Goal: Task Accomplishment & Management: Manage account settings

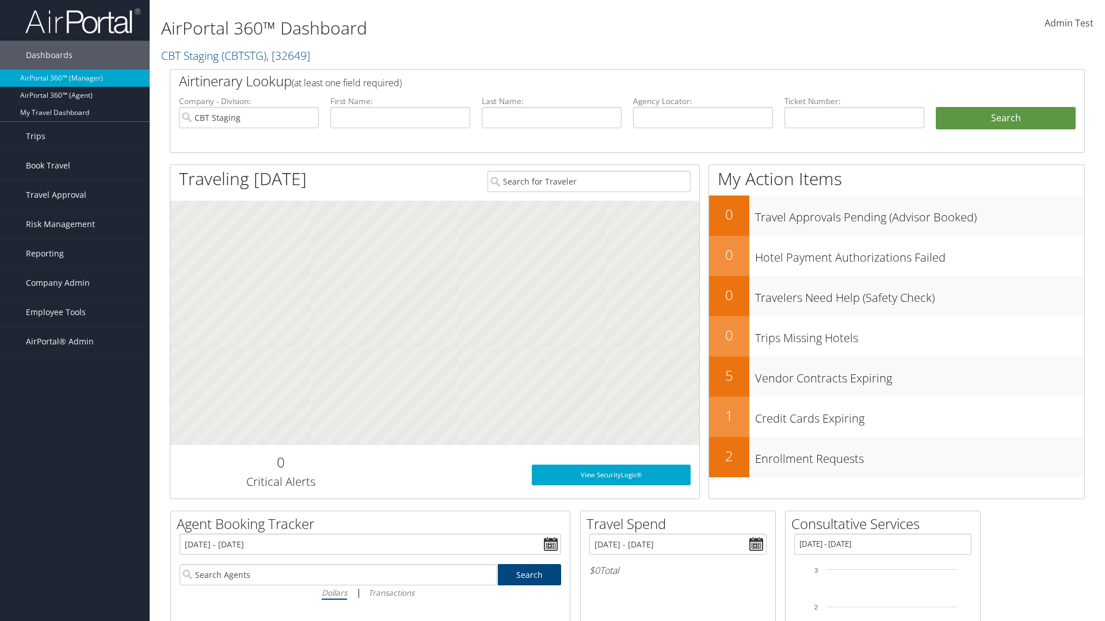
click at [1068, 23] on span "Admin Test" at bounding box center [1068, 23] width 49 height 13
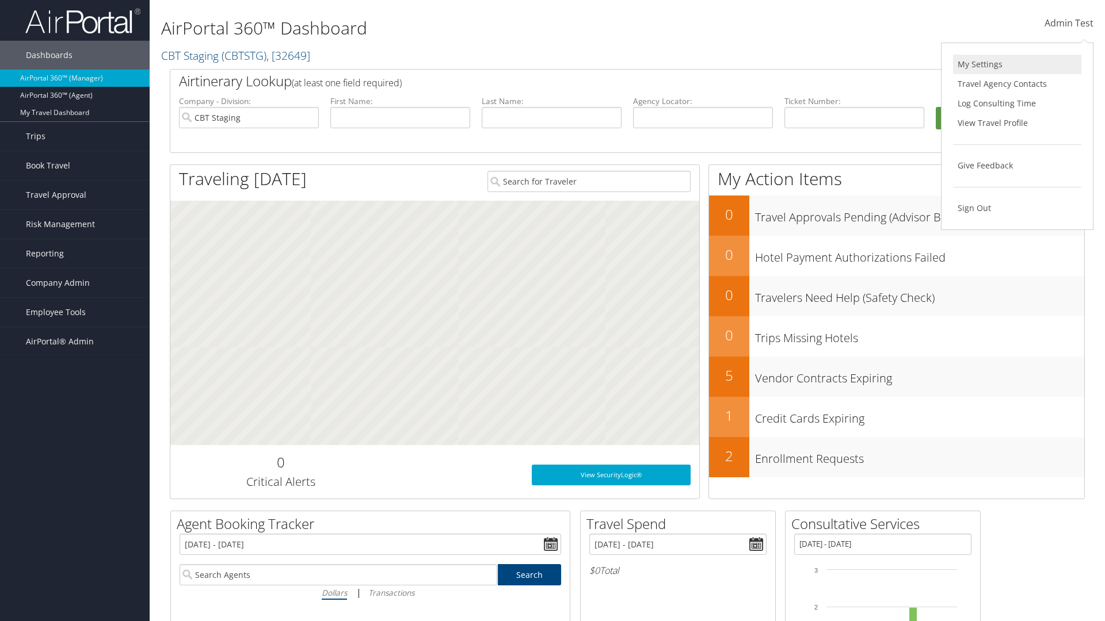
click at [1017, 64] on link "My Settings" at bounding box center [1017, 65] width 128 height 20
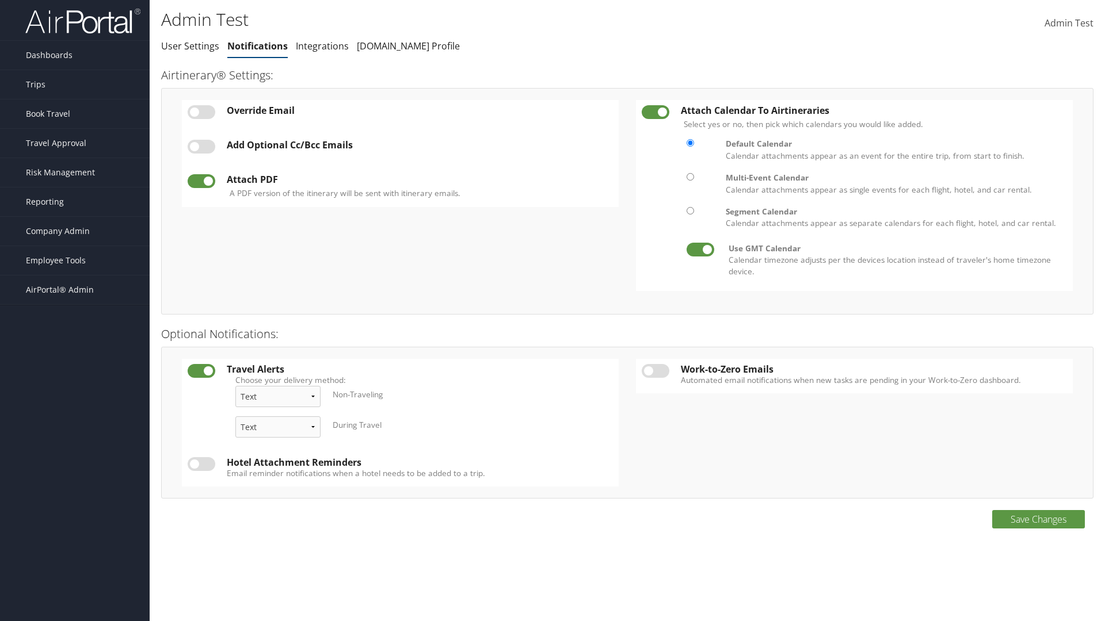
click at [201, 112] on label at bounding box center [202, 112] width 28 height 14
click at [201, 112] on input "checkbox" at bounding box center [196, 113] width 7 height 7
checkbox input "true"
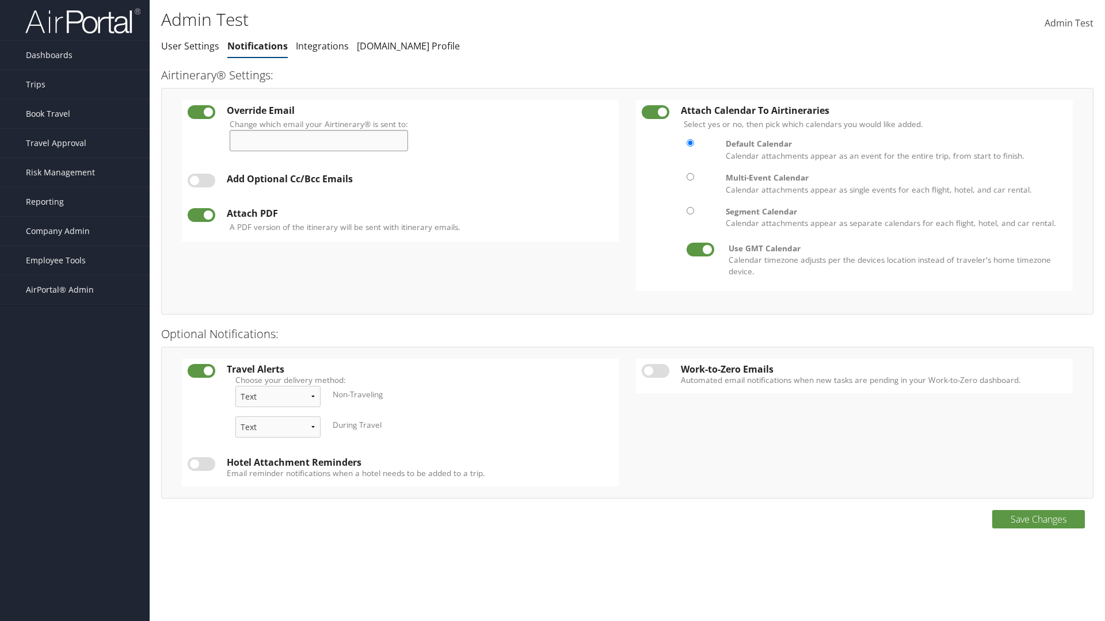
click at [323, 140] on input "Change which email your Airtinerary® is sent to:" at bounding box center [319, 140] width 178 height 21
type input "admin.test@cbtravel.com"
click at [201, 181] on label at bounding box center [202, 181] width 28 height 14
click at [201, 181] on input "checkbox" at bounding box center [196, 182] width 7 height 7
checkbox input "true"
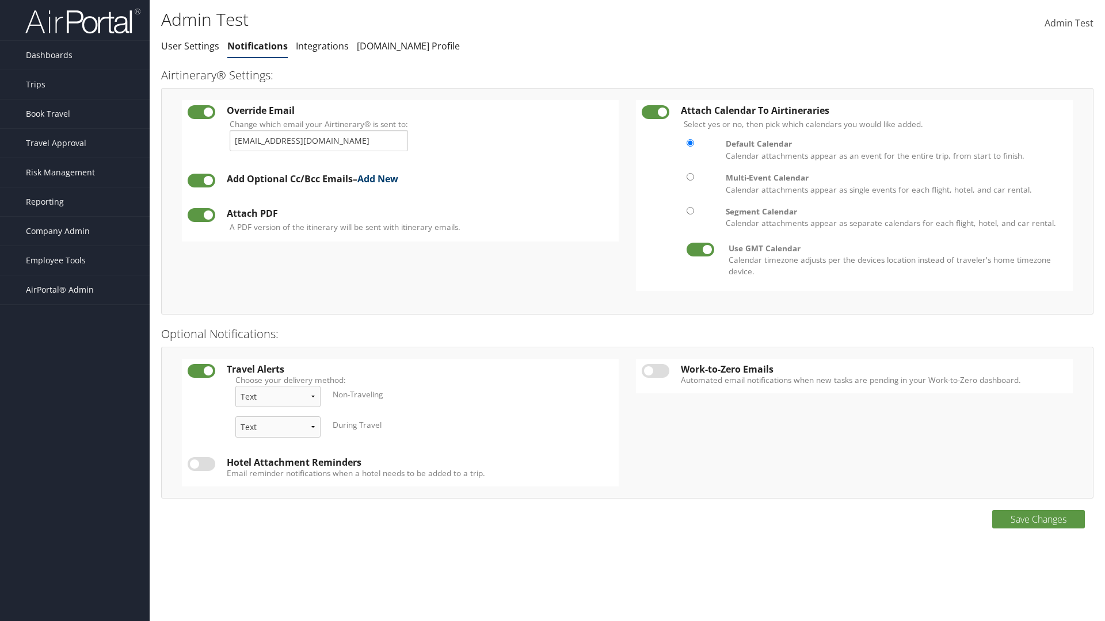
click at [382, 179] on link "Add New" at bounding box center [377, 179] width 41 height 13
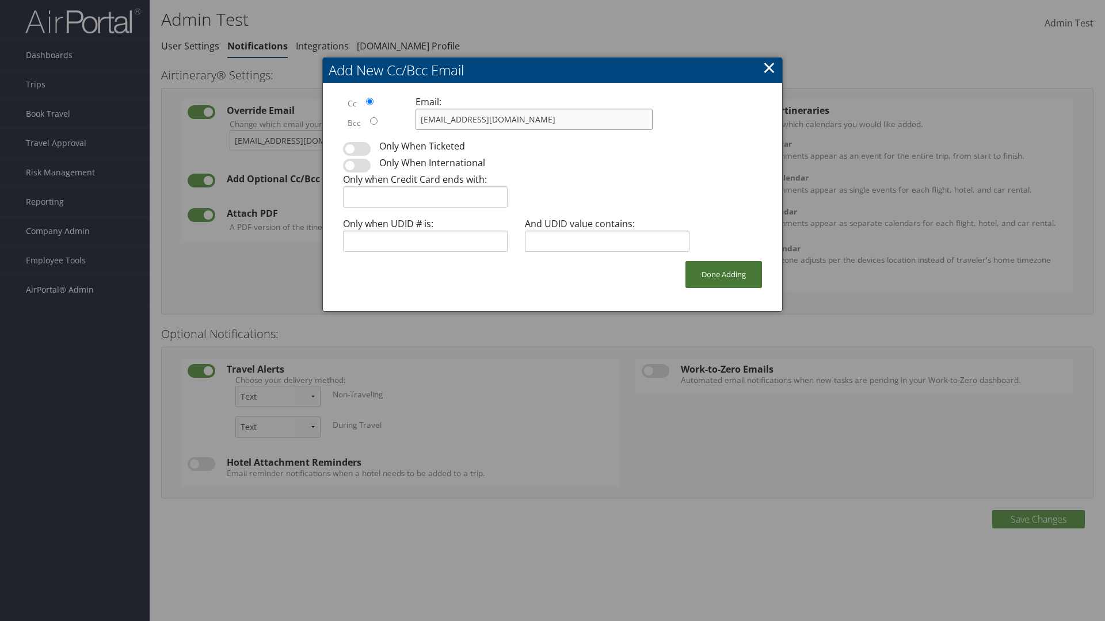
type input "admin.test@cbtravel.com"
click at [723, 274] on button "Done Adding" at bounding box center [723, 274] width 77 height 27
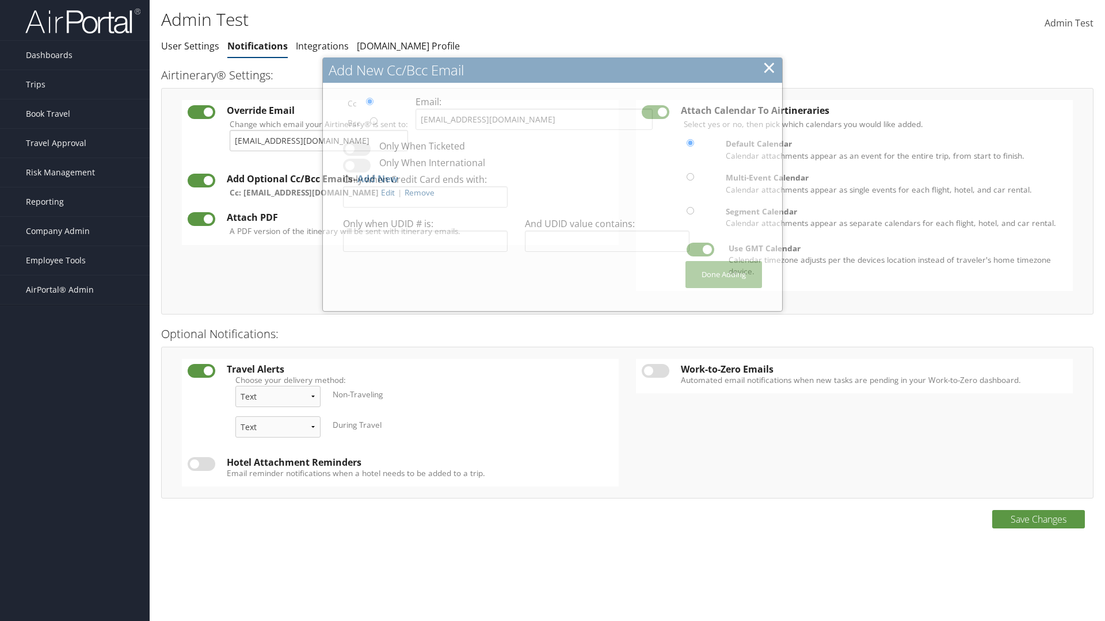
click at [201, 219] on label at bounding box center [202, 219] width 28 height 14
click at [201, 219] on input "checkbox" at bounding box center [196, 220] width 7 height 7
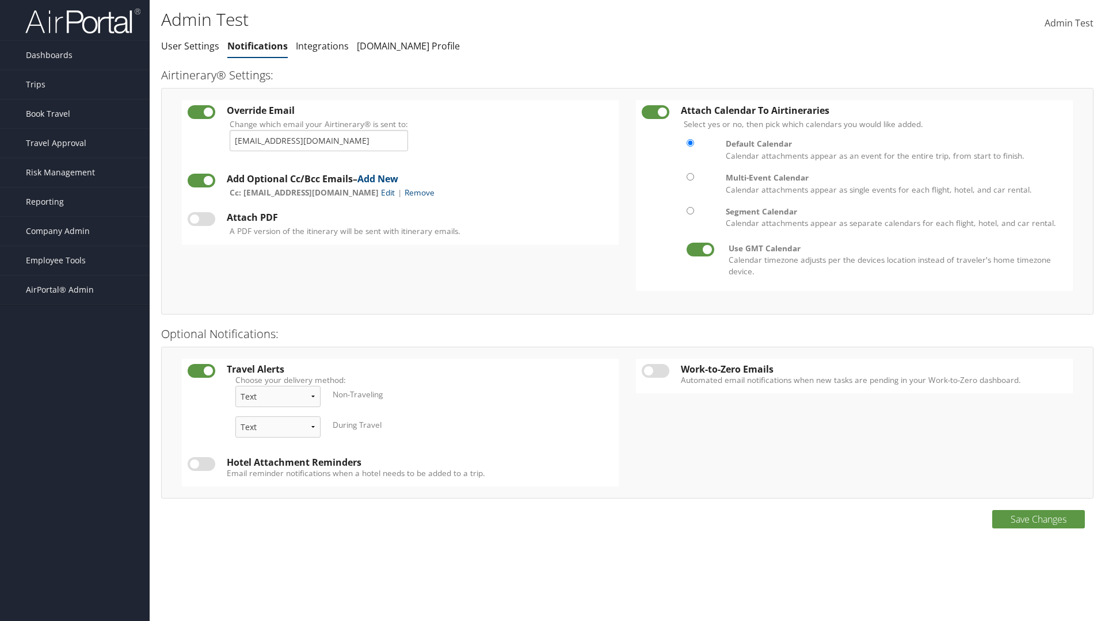
click at [201, 219] on label at bounding box center [202, 219] width 28 height 14
click at [201, 219] on input "checkbox" at bounding box center [196, 220] width 7 height 7
checkbox input "true"
click at [655, 112] on label at bounding box center [655, 112] width 28 height 14
click at [655, 112] on input "checkbox" at bounding box center [650, 113] width 7 height 7
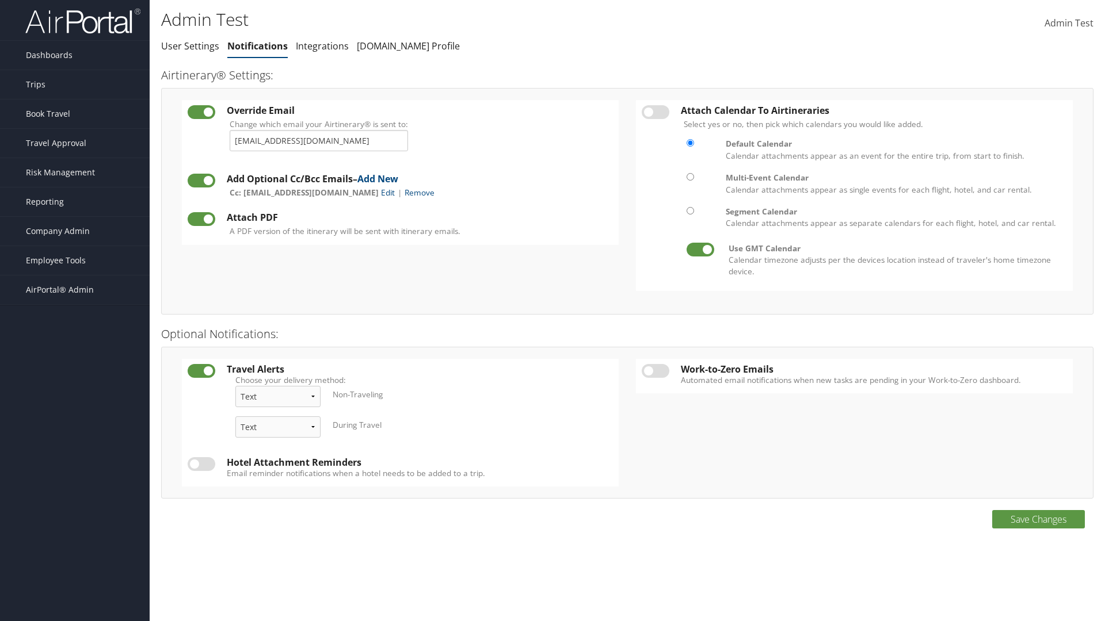
click at [655, 112] on label at bounding box center [655, 112] width 28 height 14
click at [655, 112] on input "checkbox" at bounding box center [650, 113] width 7 height 7
checkbox input "true"
click at [655, 370] on label at bounding box center [655, 371] width 28 height 14
click at [655, 370] on input "checkbox" at bounding box center [650, 372] width 7 height 7
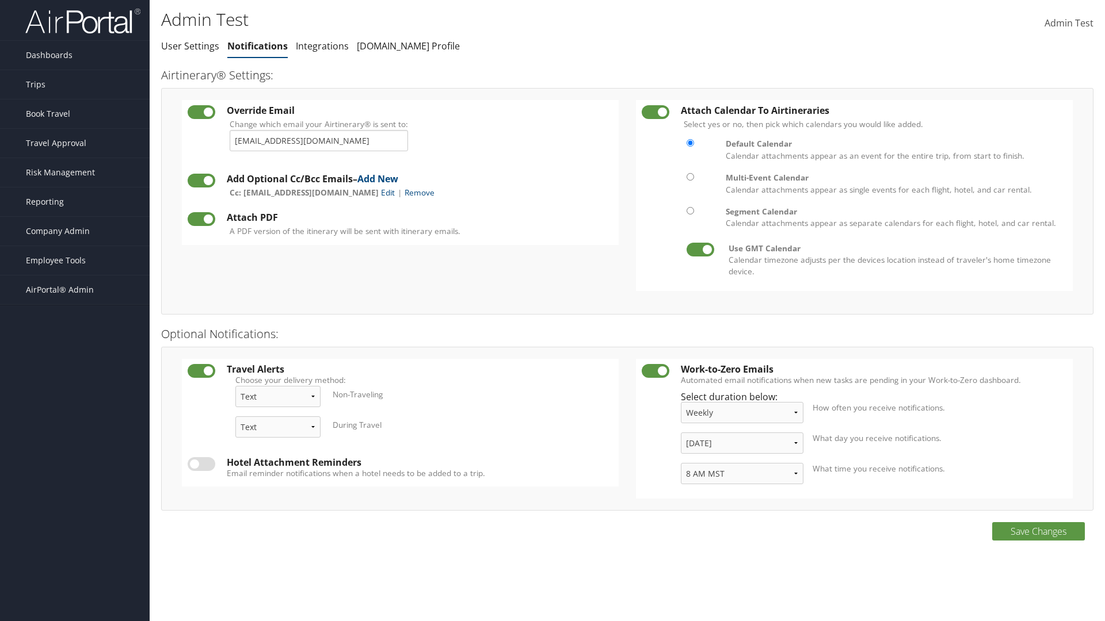
click at [655, 370] on label at bounding box center [655, 371] width 28 height 14
click at [655, 370] on input "checkbox" at bounding box center [650, 372] width 7 height 7
click at [655, 370] on label at bounding box center [655, 371] width 28 height 14
click at [655, 370] on input "checkbox" at bounding box center [650, 372] width 7 height 7
checkbox input "true"
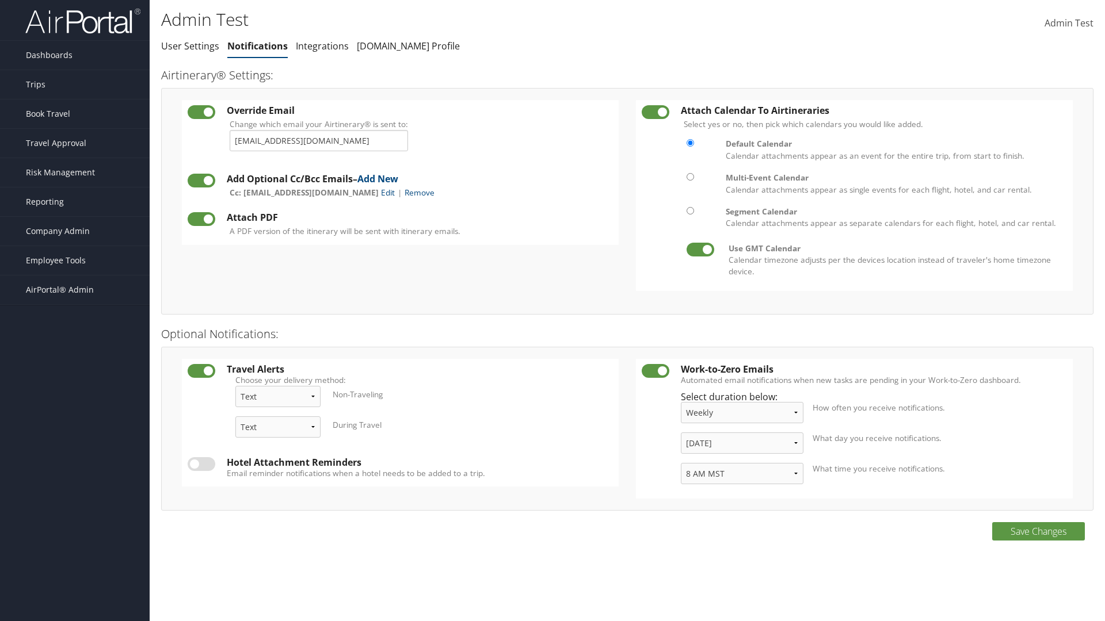
select select "3"
select select "9"
